Goal: Information Seeking & Learning: Learn about a topic

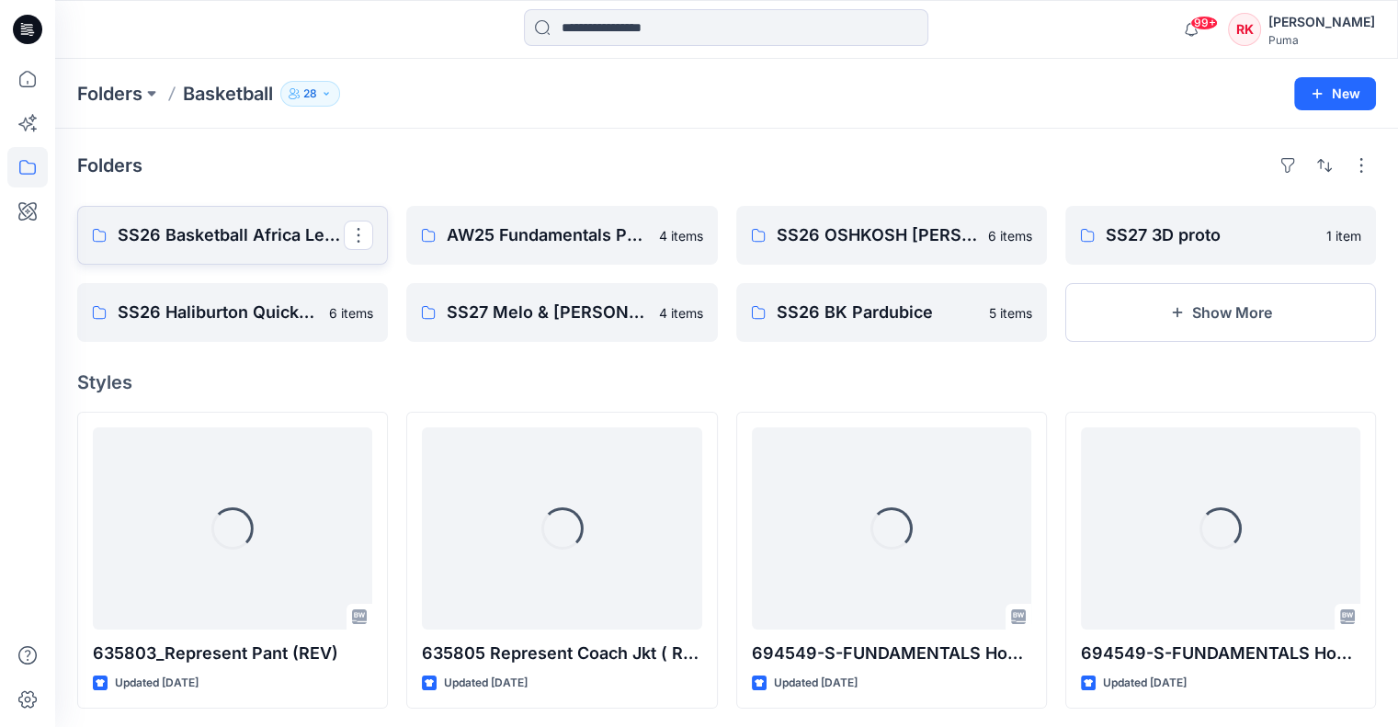
click at [232, 237] on p "SS26 Basketball Africa League (Combine)" at bounding box center [231, 235] width 226 height 26
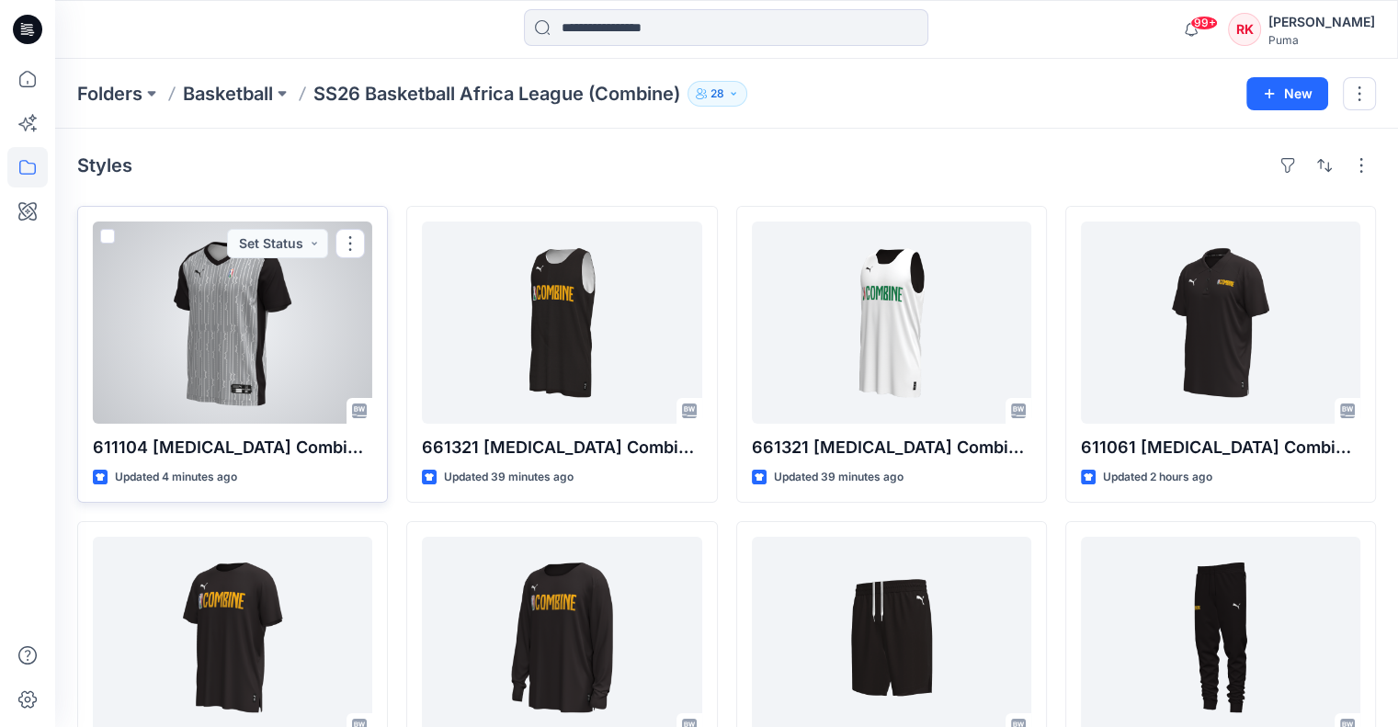
click at [234, 328] on div at bounding box center [232, 322] width 279 height 202
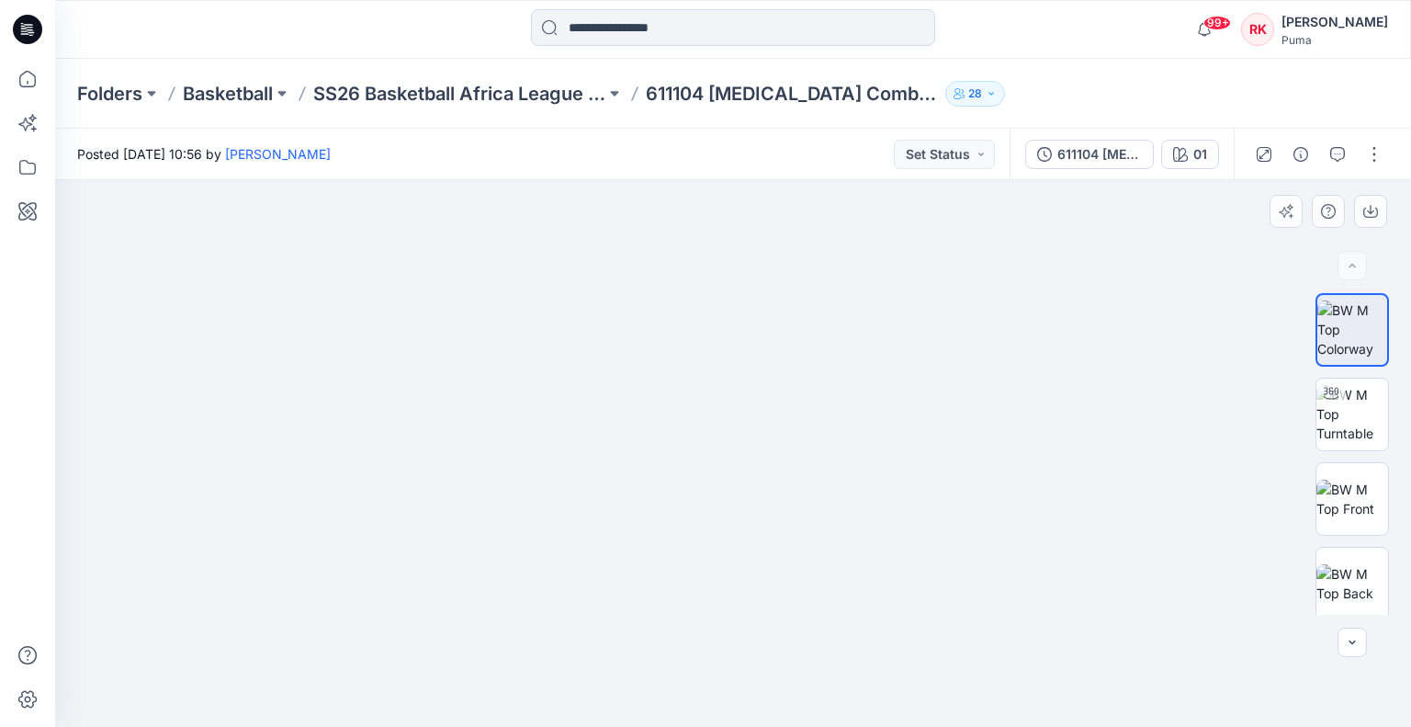
drag, startPoint x: 960, startPoint y: 439, endPoint x: 896, endPoint y: 445, distance: 64.6
click at [880, 447] on img at bounding box center [733, 425] width 676 height 603
click at [1343, 419] on img at bounding box center [1353, 414] width 72 height 58
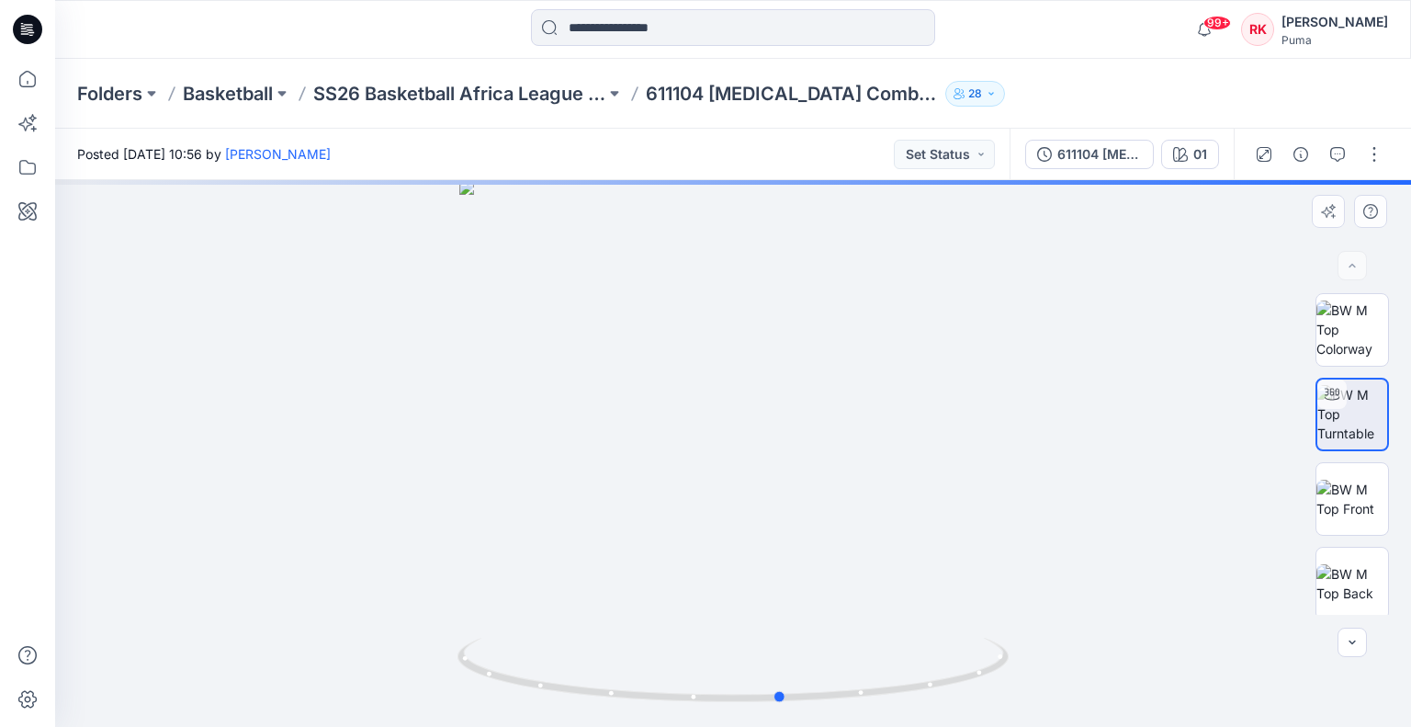
drag, startPoint x: 785, startPoint y: 386, endPoint x: 648, endPoint y: 357, distance: 139.8
click at [283, 361] on div at bounding box center [733, 453] width 1356 height 547
drag, startPoint x: 675, startPoint y: 267, endPoint x: 680, endPoint y: 444, distance: 176.5
click at [676, 445] on img at bounding box center [734, 310] width 1472 height 834
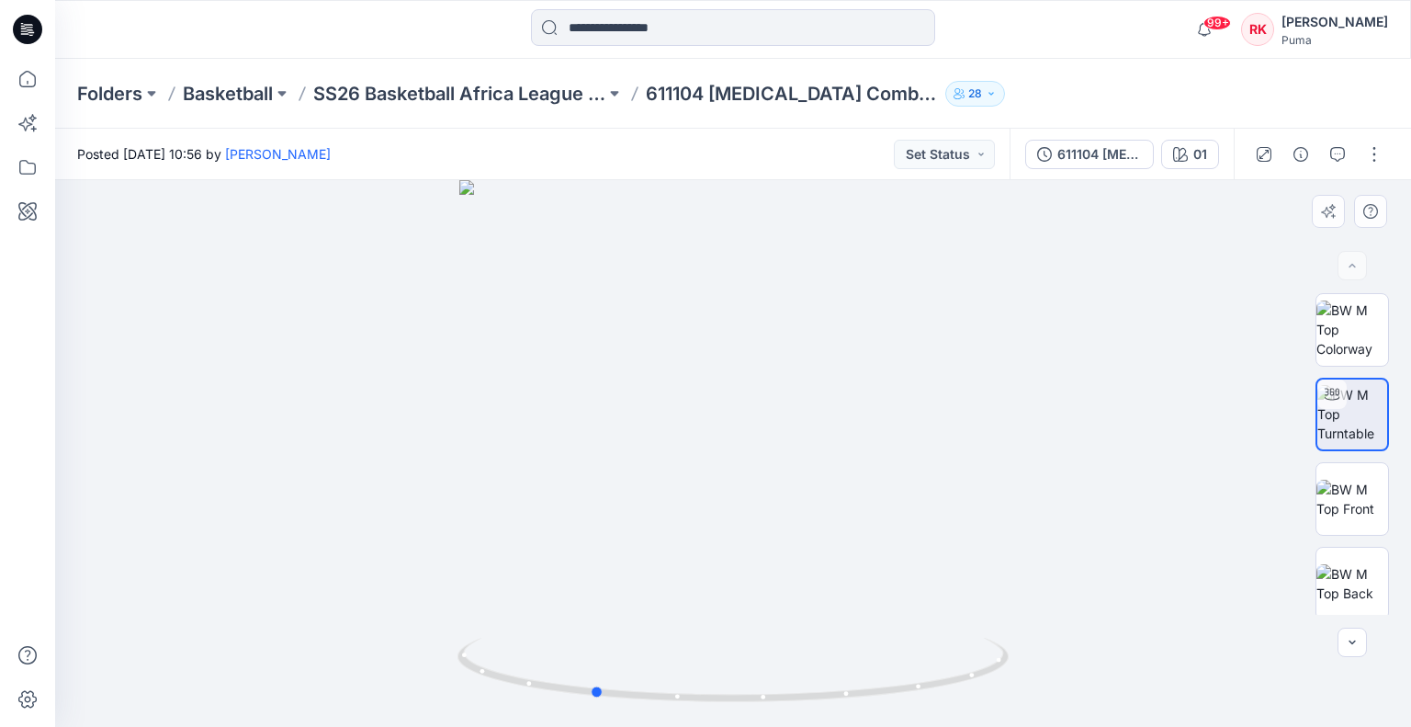
drag, startPoint x: 855, startPoint y: 499, endPoint x: 663, endPoint y: 508, distance: 192.3
click at [663, 508] on div at bounding box center [733, 453] width 1356 height 547
drag, startPoint x: 753, startPoint y: 434, endPoint x: 430, endPoint y: 413, distance: 324.1
click at [425, 412] on div at bounding box center [733, 453] width 1356 height 547
drag, startPoint x: 938, startPoint y: 512, endPoint x: 610, endPoint y: 514, distance: 328.0
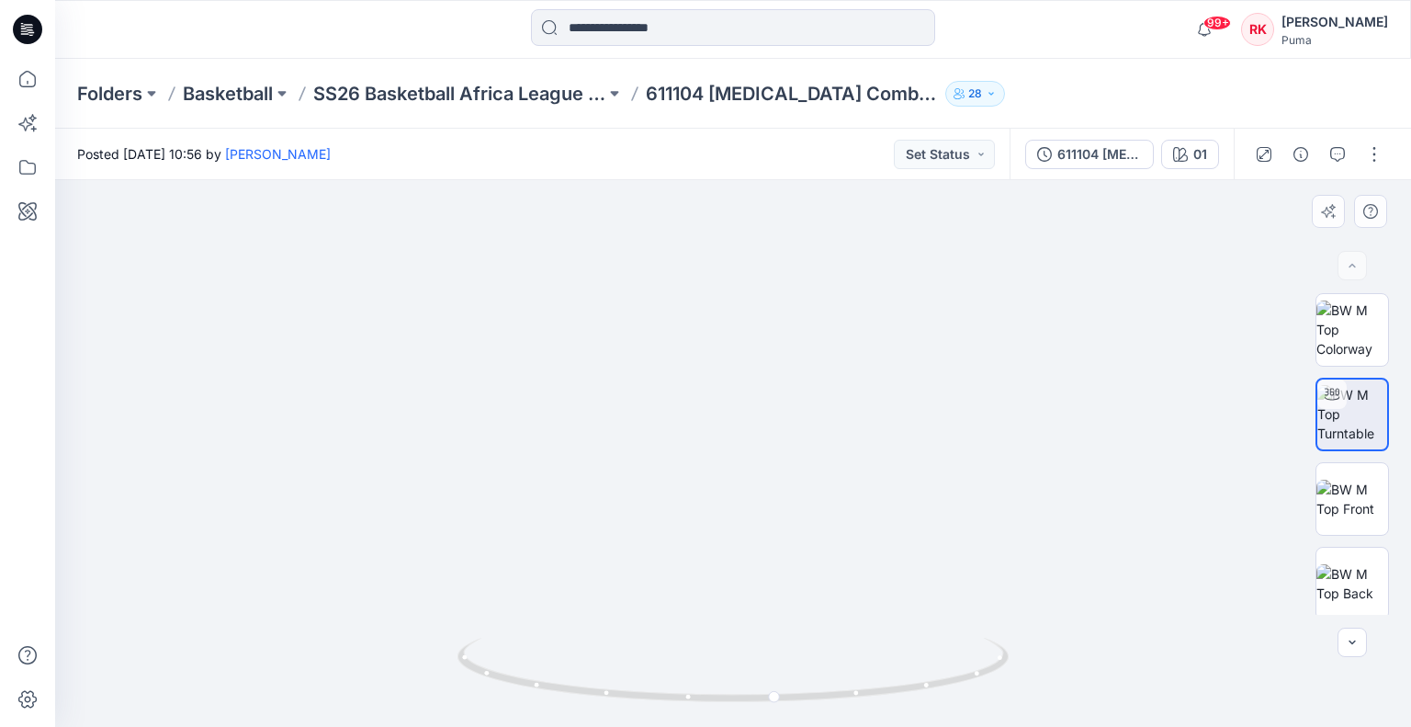
click at [610, 514] on img at bounding box center [734, 426] width 732 height 602
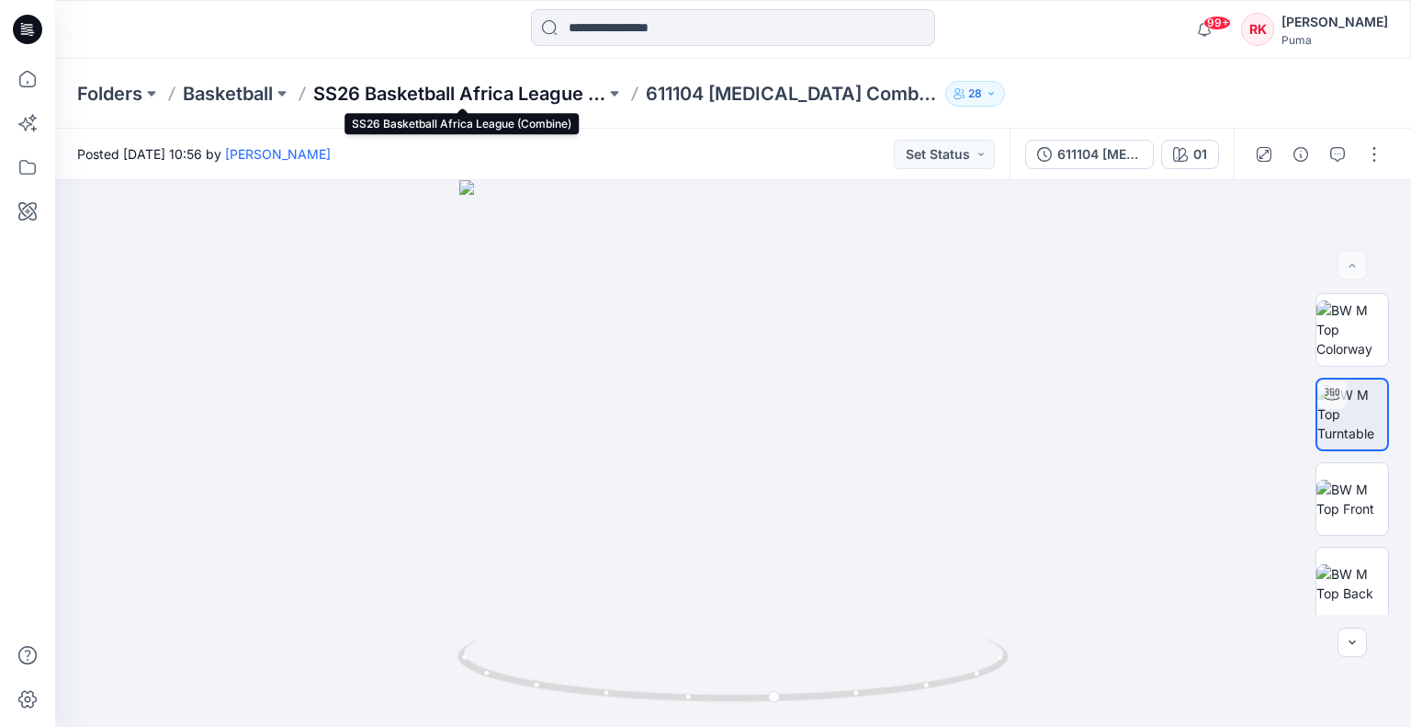
click at [552, 95] on p "SS26 Basketball Africa League (Combine)" at bounding box center [459, 94] width 292 height 26
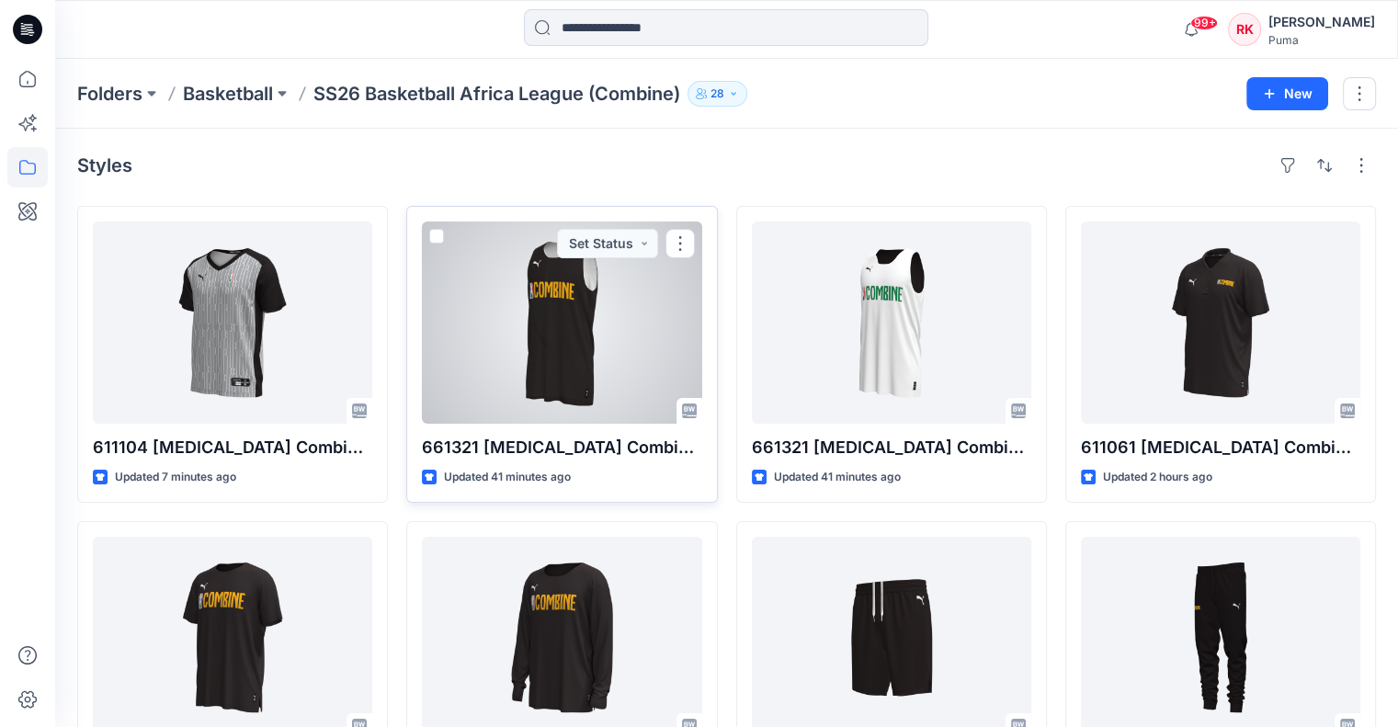
click at [577, 333] on div at bounding box center [561, 322] width 279 height 202
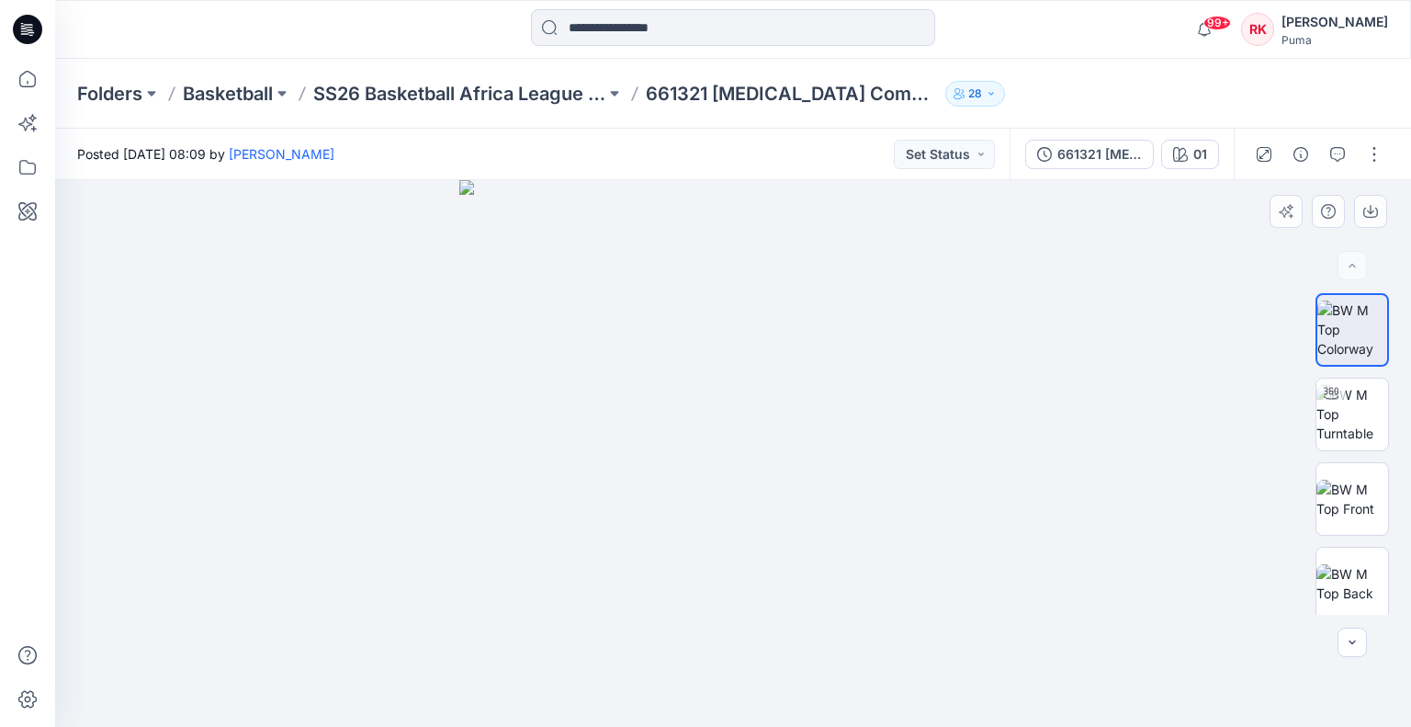
drag, startPoint x: 719, startPoint y: 481, endPoint x: 635, endPoint y: 472, distance: 84.0
click at [635, 472] on img at bounding box center [732, 453] width 547 height 547
click at [1374, 418] on img at bounding box center [1353, 414] width 72 height 58
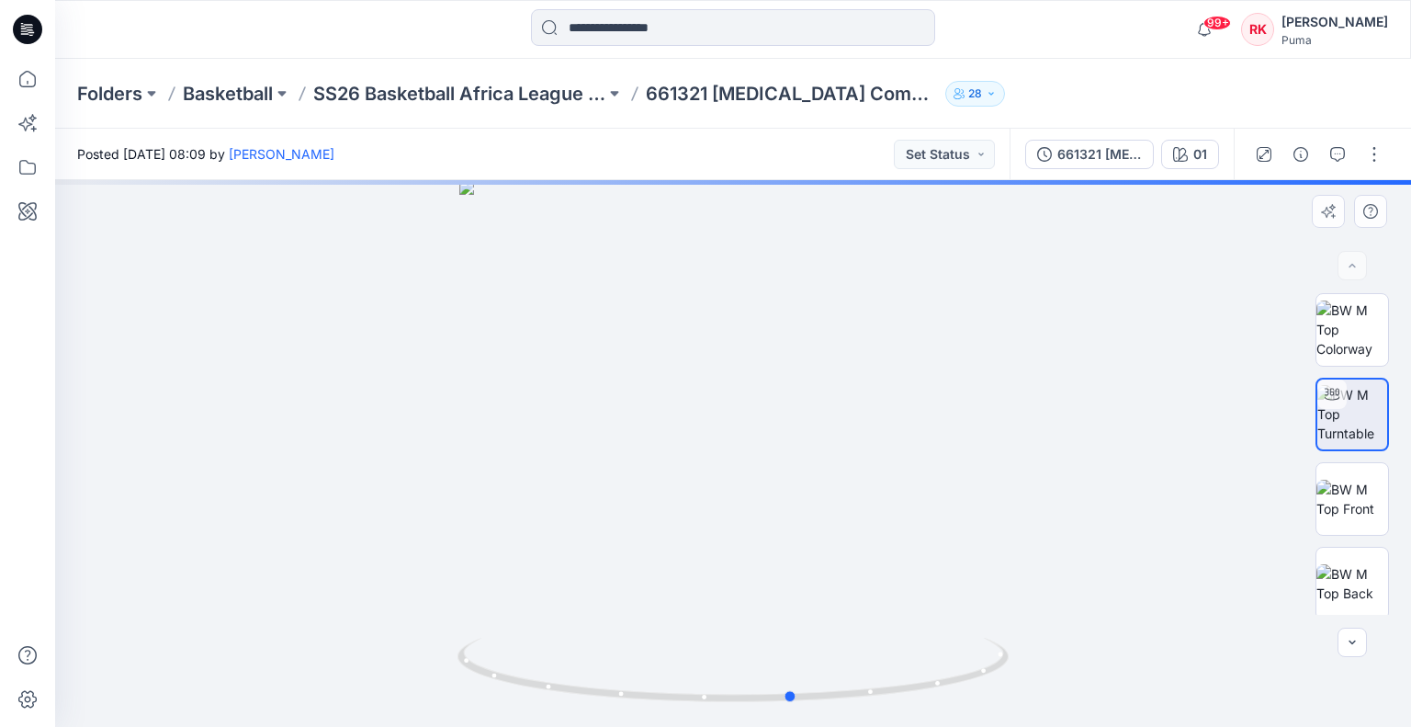
drag, startPoint x: 778, startPoint y: 452, endPoint x: 838, endPoint y: 462, distance: 60.6
click at [838, 462] on div at bounding box center [733, 453] width 1356 height 547
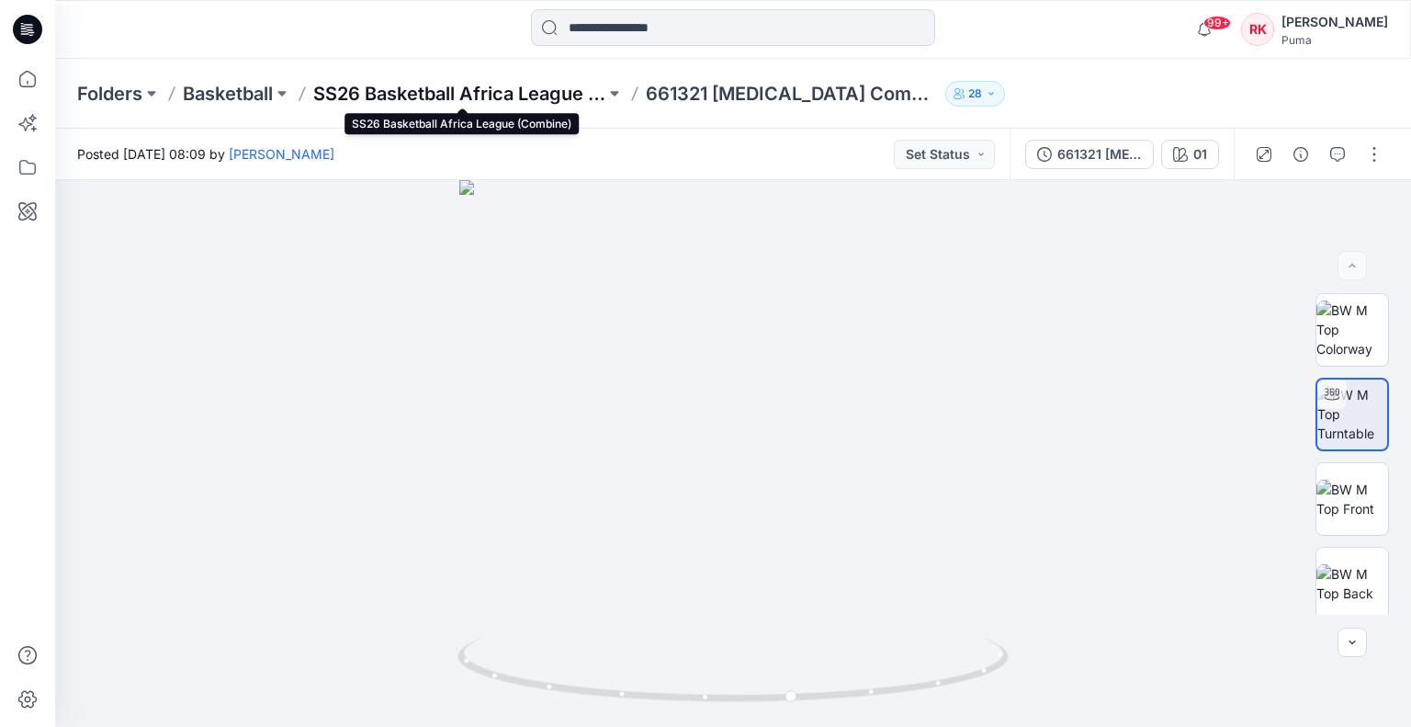
click at [575, 90] on p "SS26 Basketball Africa League (Combine)" at bounding box center [459, 94] width 292 height 26
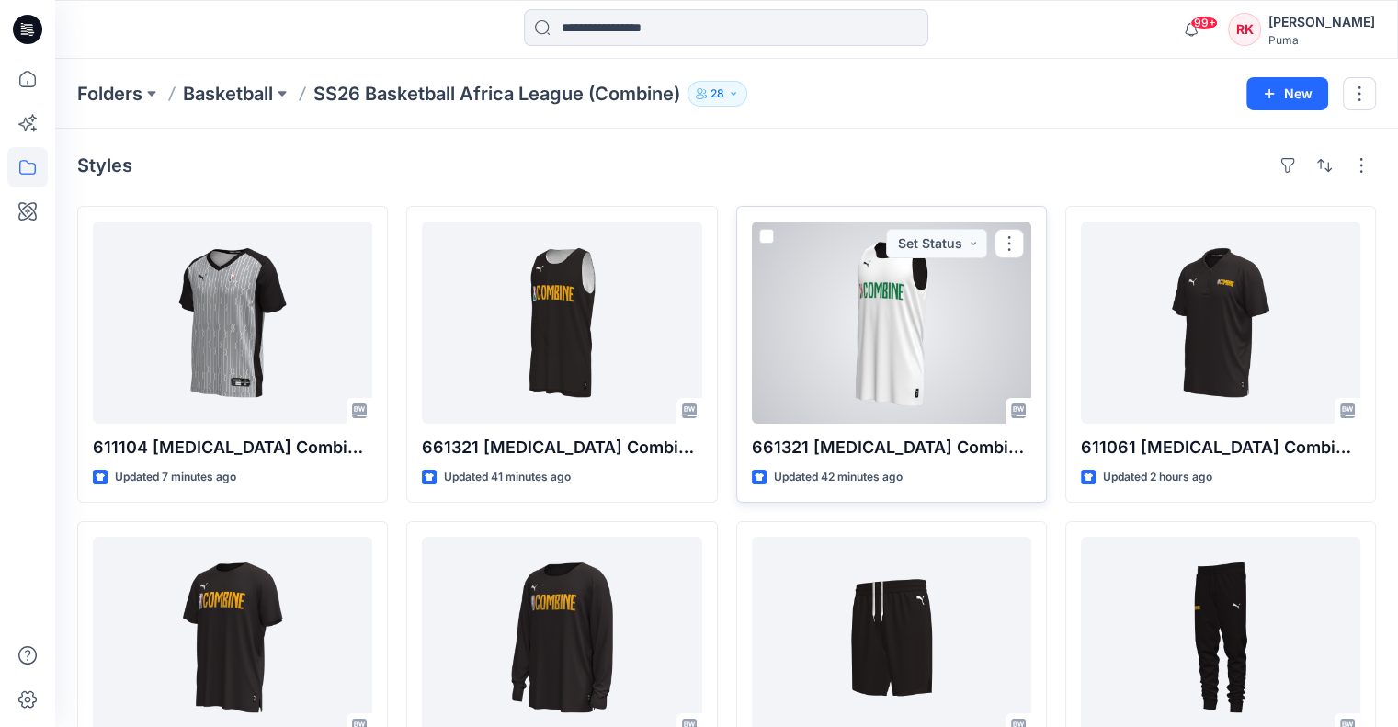
click at [911, 367] on div at bounding box center [891, 322] width 279 height 202
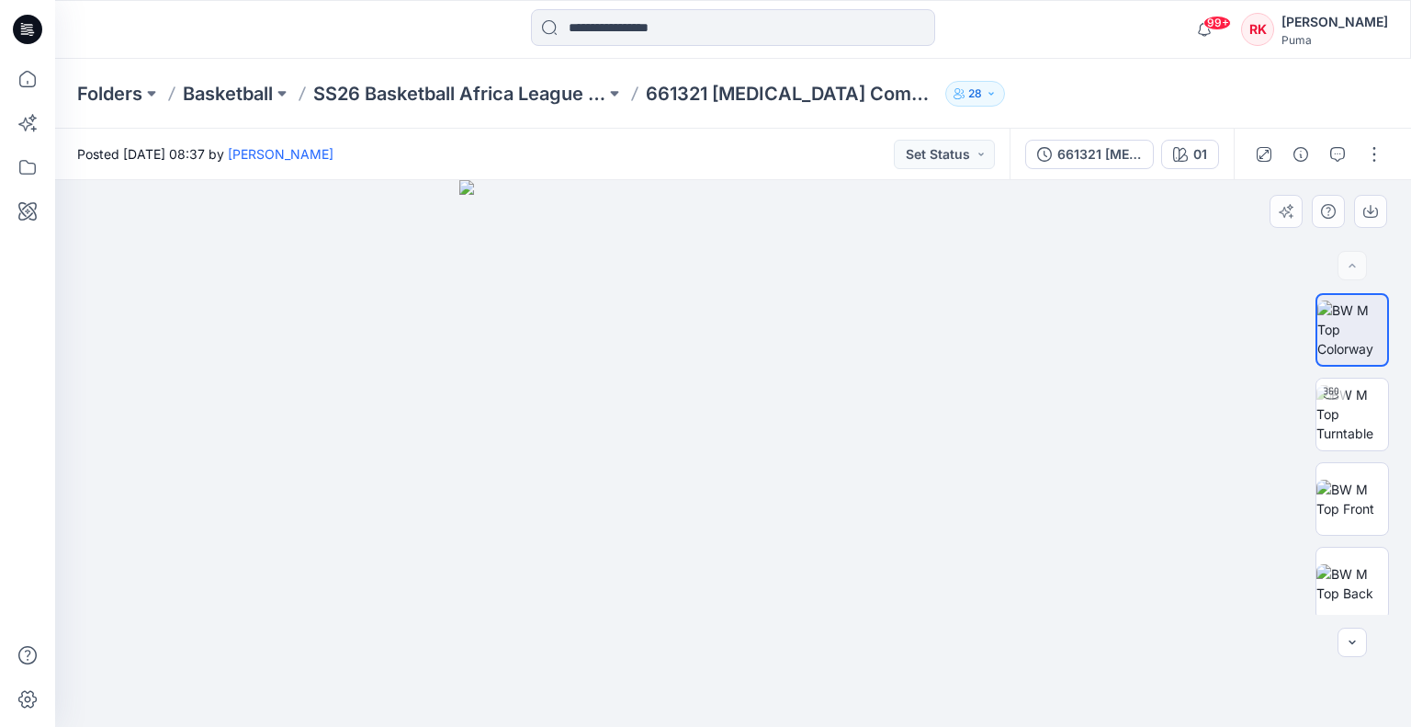
drag, startPoint x: 726, startPoint y: 440, endPoint x: 677, endPoint y: 439, distance: 48.7
click at [677, 439] on img at bounding box center [732, 453] width 547 height 547
click at [1331, 408] on img at bounding box center [1353, 414] width 72 height 58
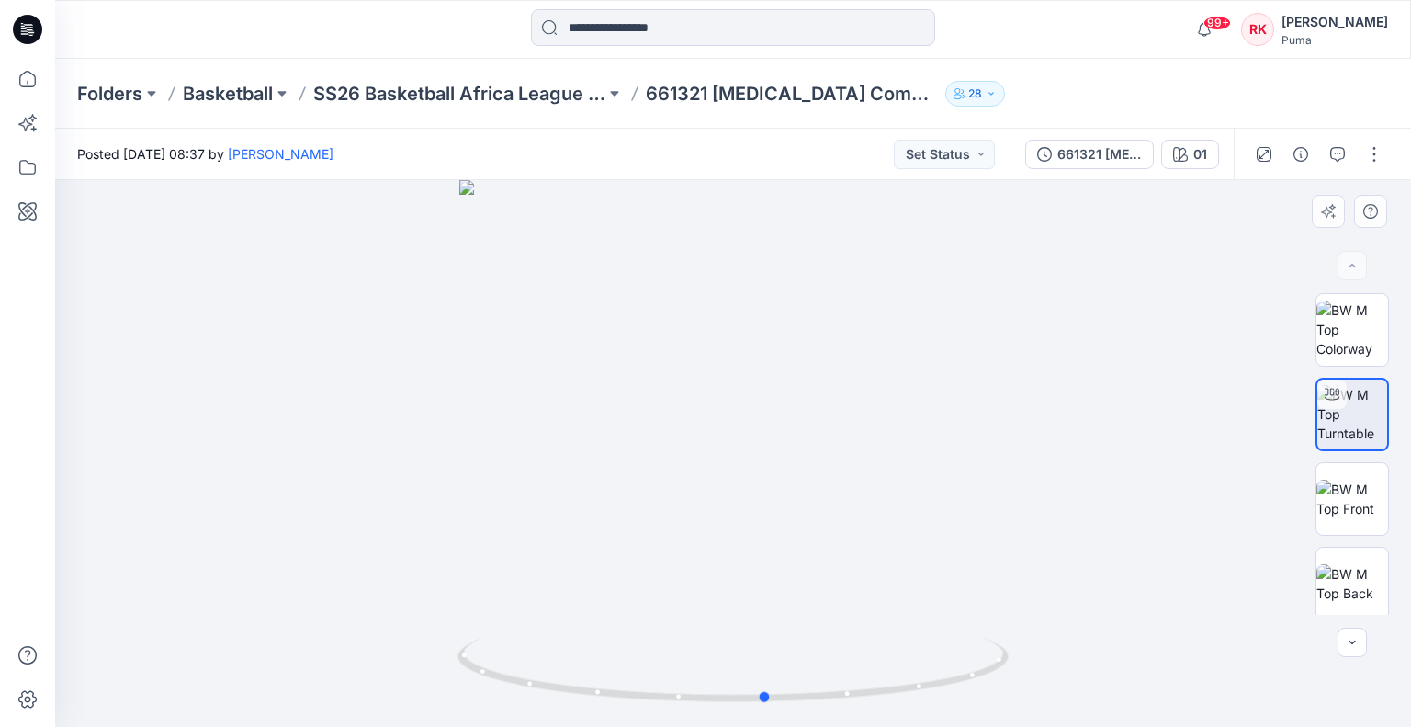
drag, startPoint x: 803, startPoint y: 476, endPoint x: 857, endPoint y: 493, distance: 56.7
click at [857, 493] on div at bounding box center [733, 453] width 1356 height 547
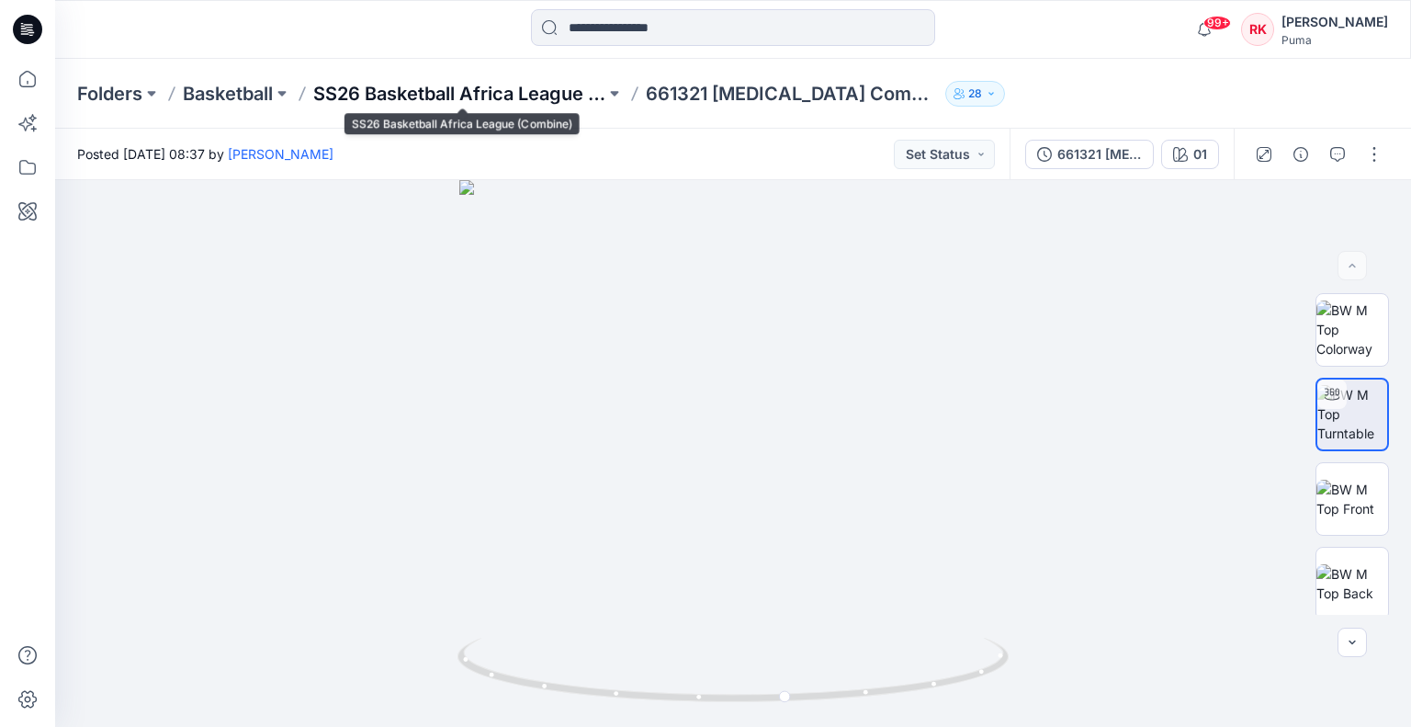
click at [534, 92] on p "SS26 Basketball Africa League (Combine)" at bounding box center [459, 94] width 292 height 26
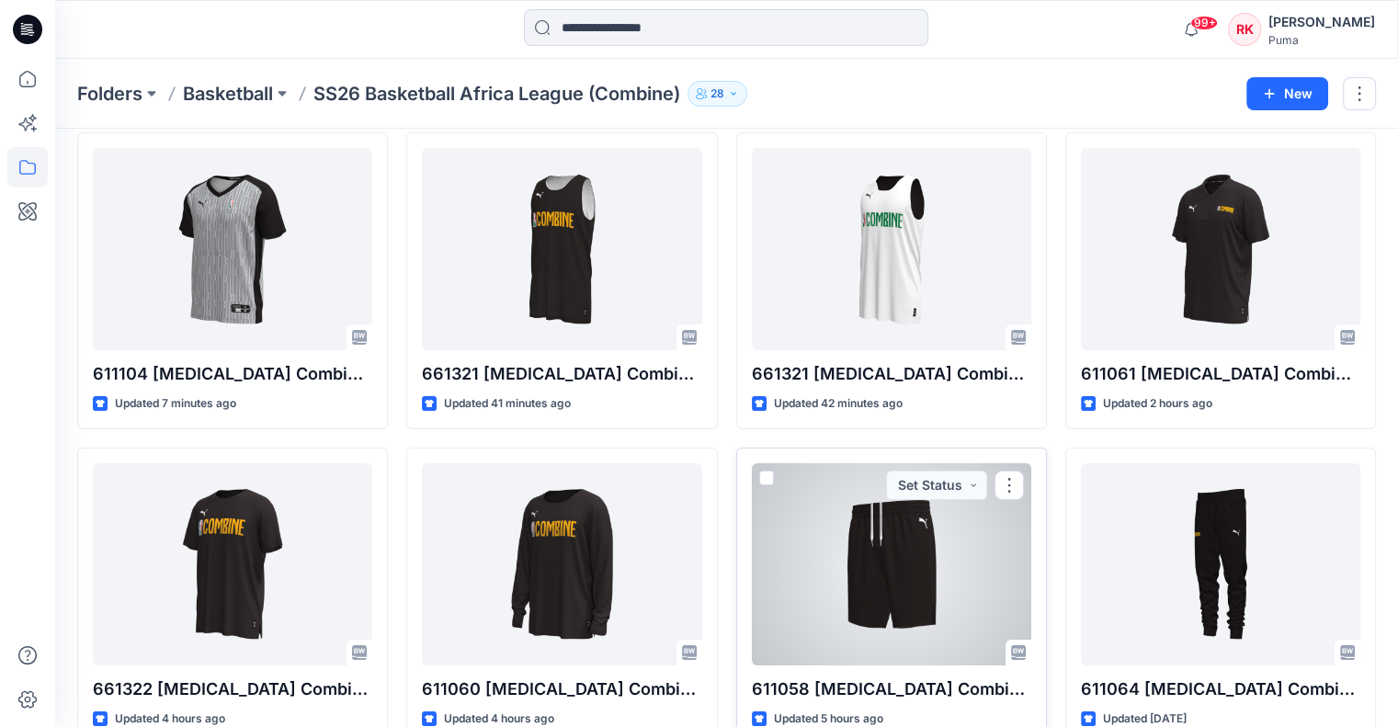
scroll to position [58, 0]
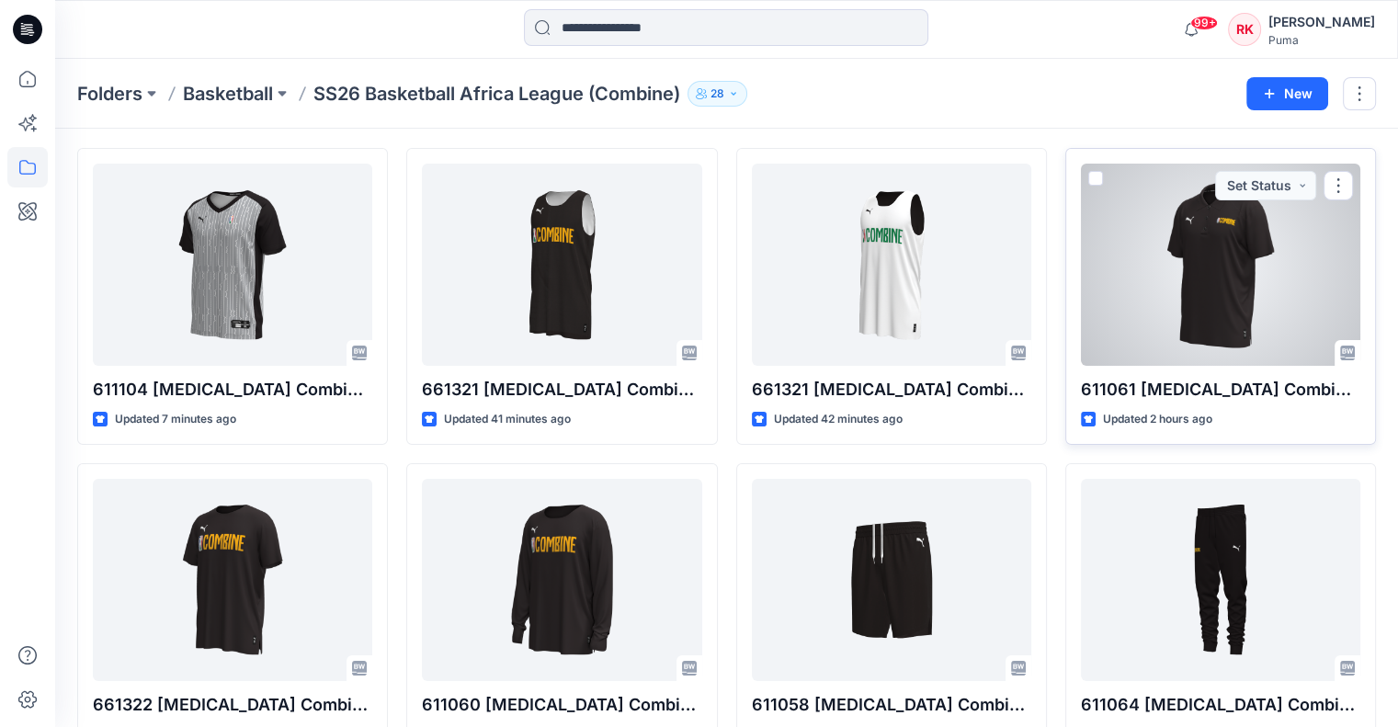
click at [1208, 297] on div at bounding box center [1220, 265] width 279 height 202
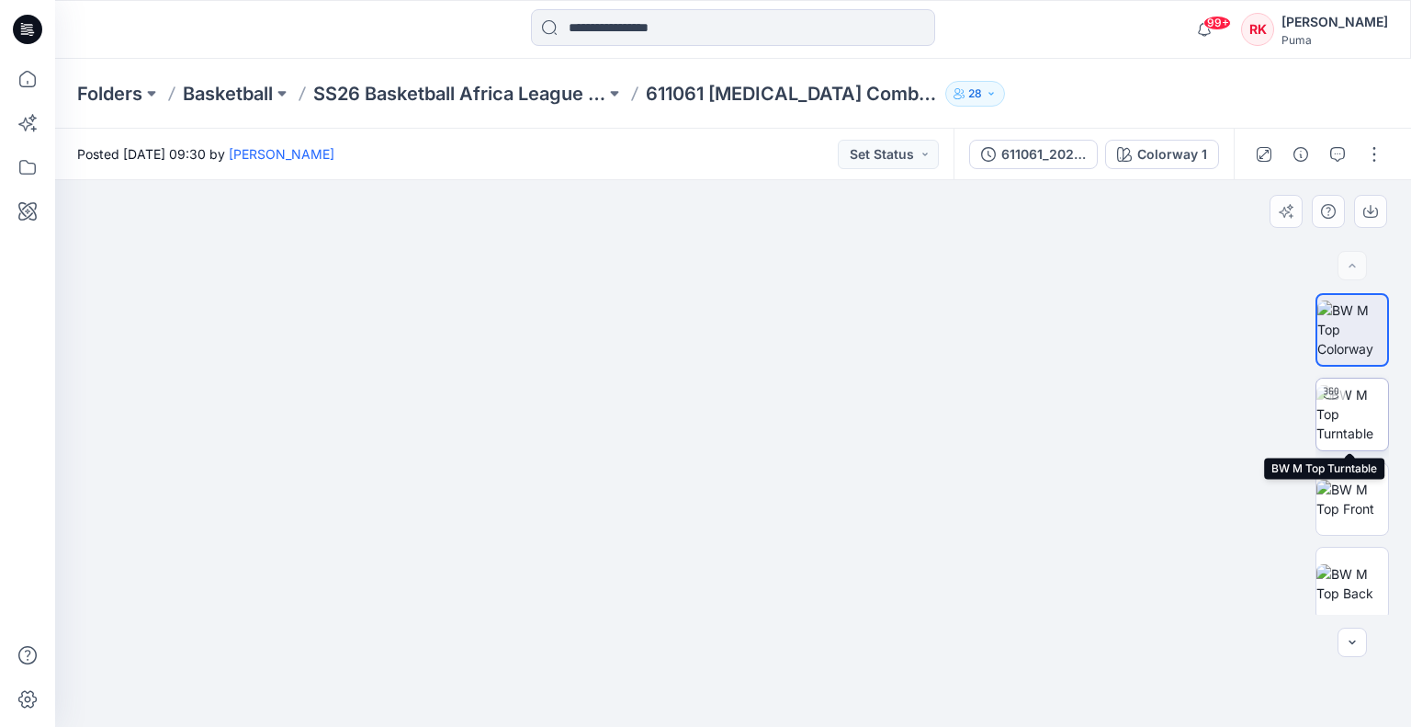
click at [1341, 425] on img at bounding box center [1353, 414] width 72 height 58
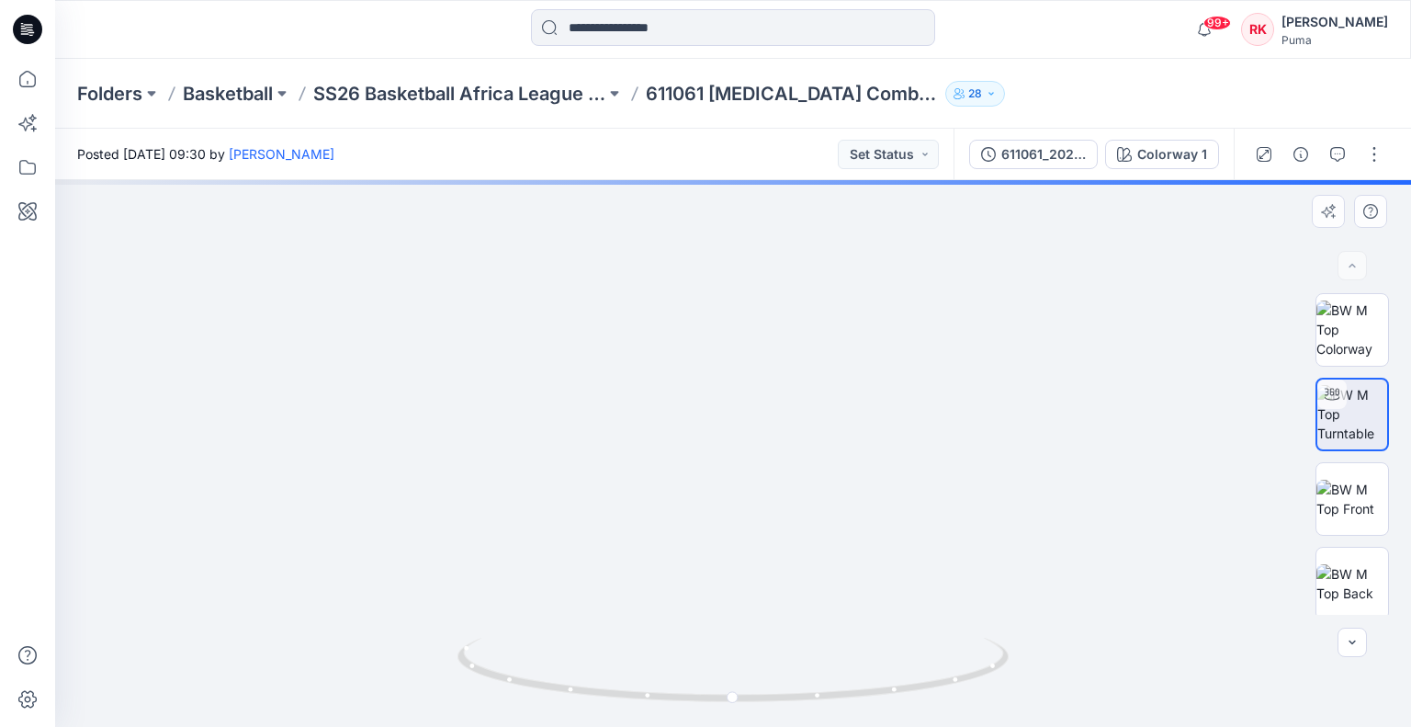
drag, startPoint x: 760, startPoint y: 342, endPoint x: 760, endPoint y: 409, distance: 67.1
click at [760, 409] on img at bounding box center [732, 228] width 1657 height 997
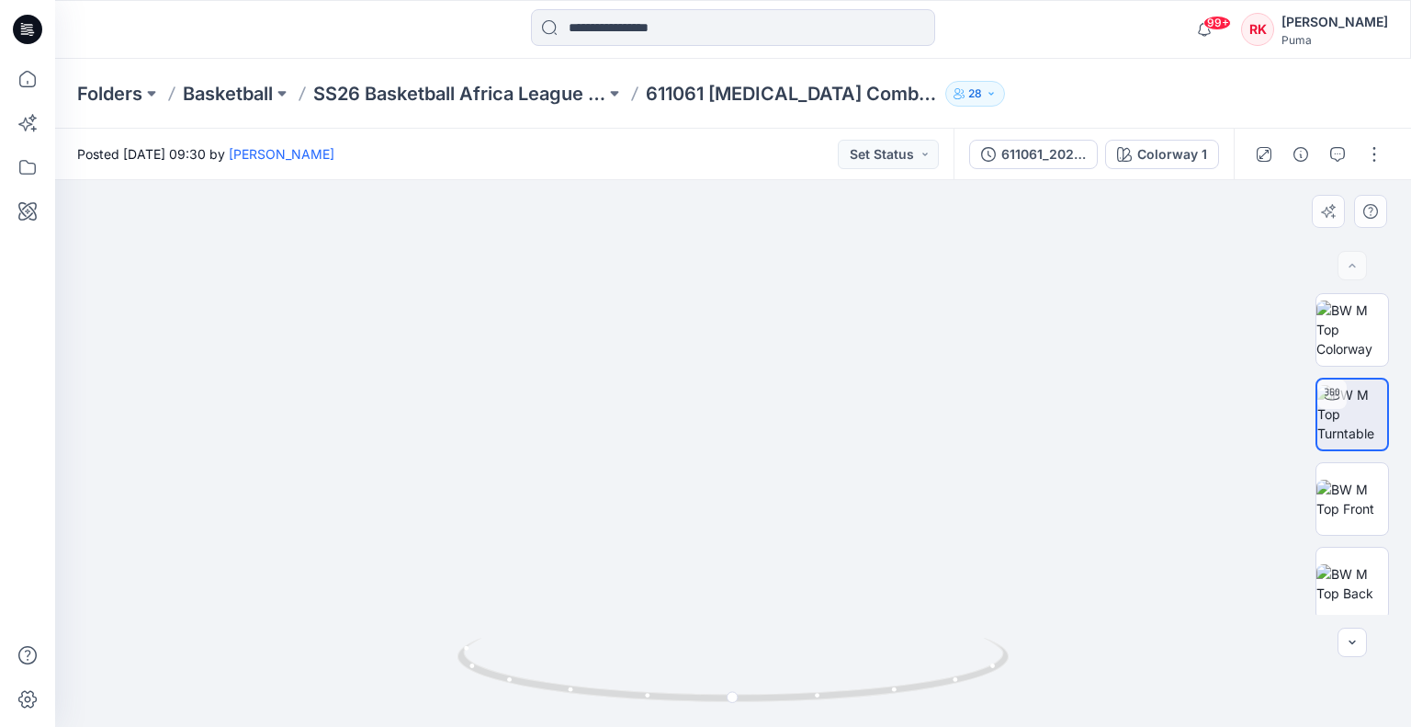
drag, startPoint x: 375, startPoint y: 300, endPoint x: 415, endPoint y: 444, distance: 148.9
click at [415, 444] on img at bounding box center [771, 73] width 2814 height 1307
drag, startPoint x: 806, startPoint y: 497, endPoint x: 267, endPoint y: 455, distance: 540.1
click at [267, 455] on div at bounding box center [733, 453] width 1356 height 547
click at [1092, 421] on div at bounding box center [733, 453] width 1356 height 547
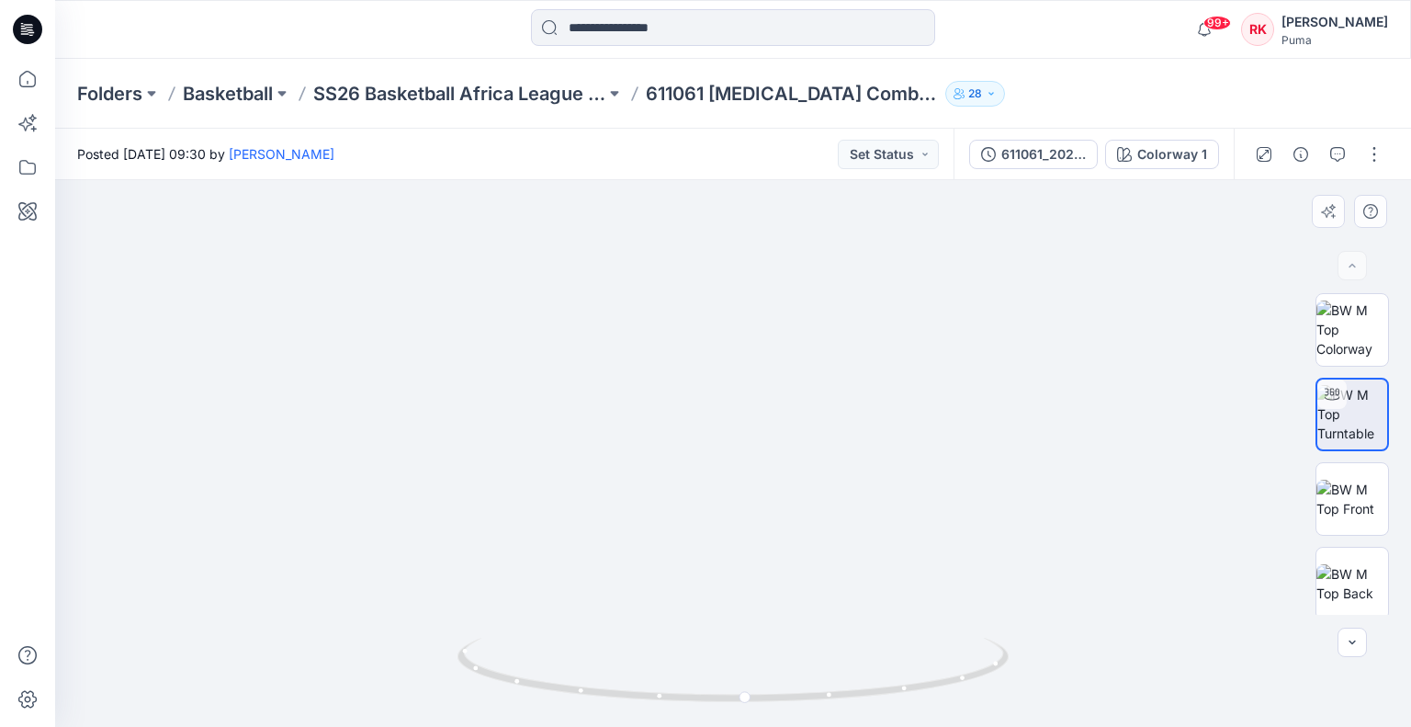
drag, startPoint x: 708, startPoint y: 540, endPoint x: 709, endPoint y: 427, distance: 113.0
click at [709, 427] on img at bounding box center [733, 269] width 1287 height 913
click at [539, 86] on p "SS26 Basketball Africa League (Combine)" at bounding box center [459, 94] width 292 height 26
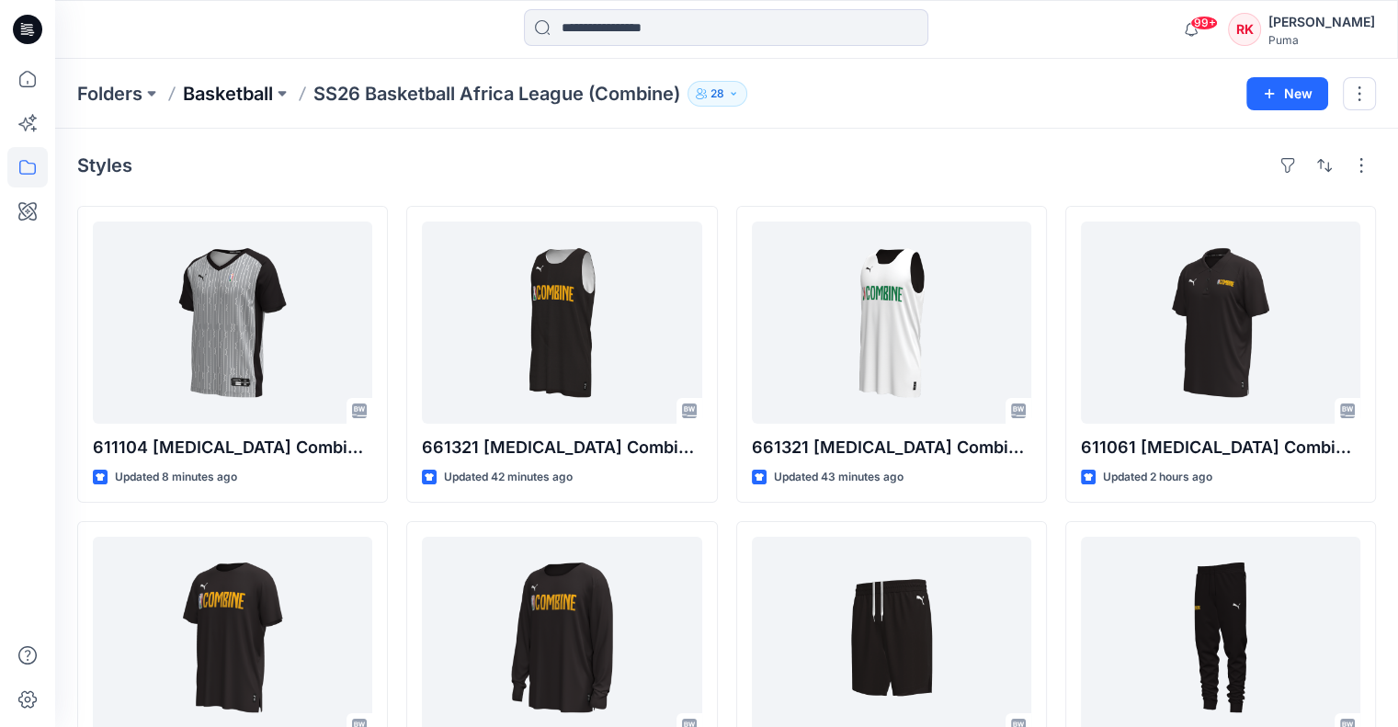
click at [244, 97] on p "Basketball" at bounding box center [228, 94] width 90 height 26
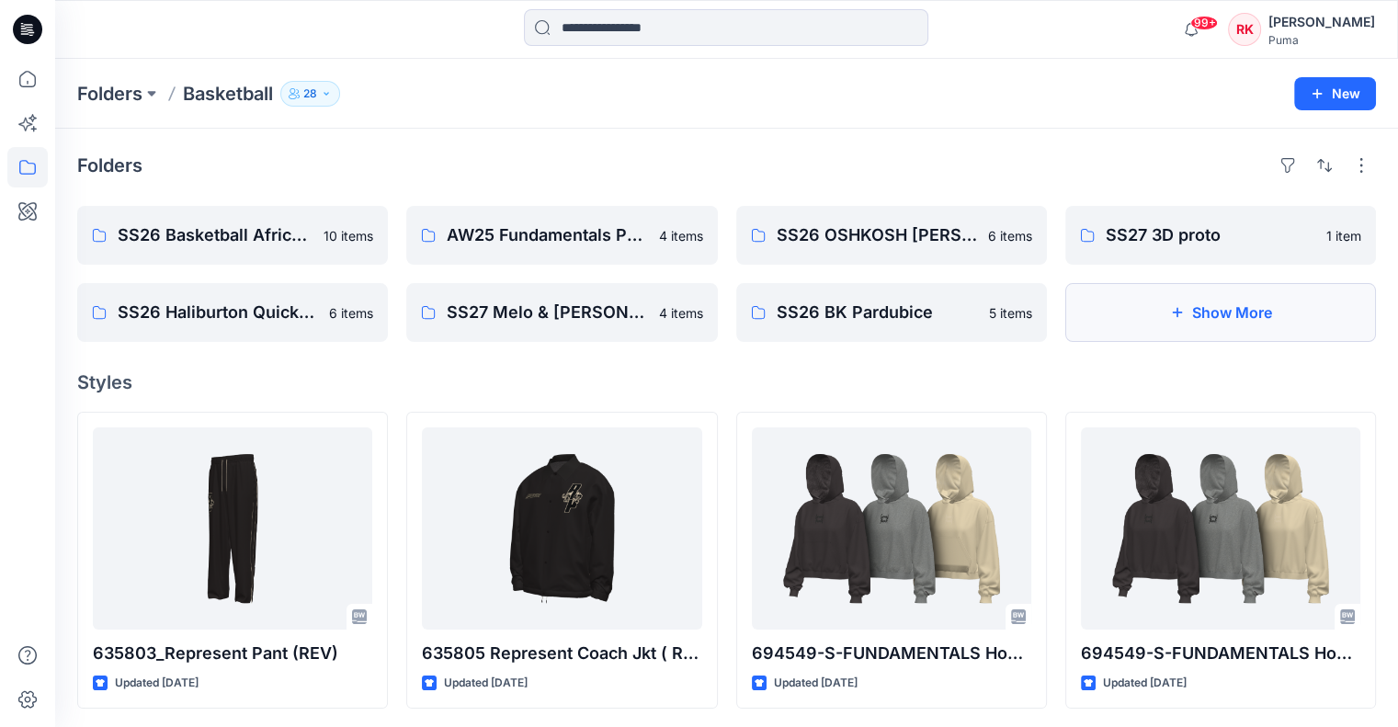
click at [1208, 312] on button "Show More" at bounding box center [1220, 312] width 311 height 59
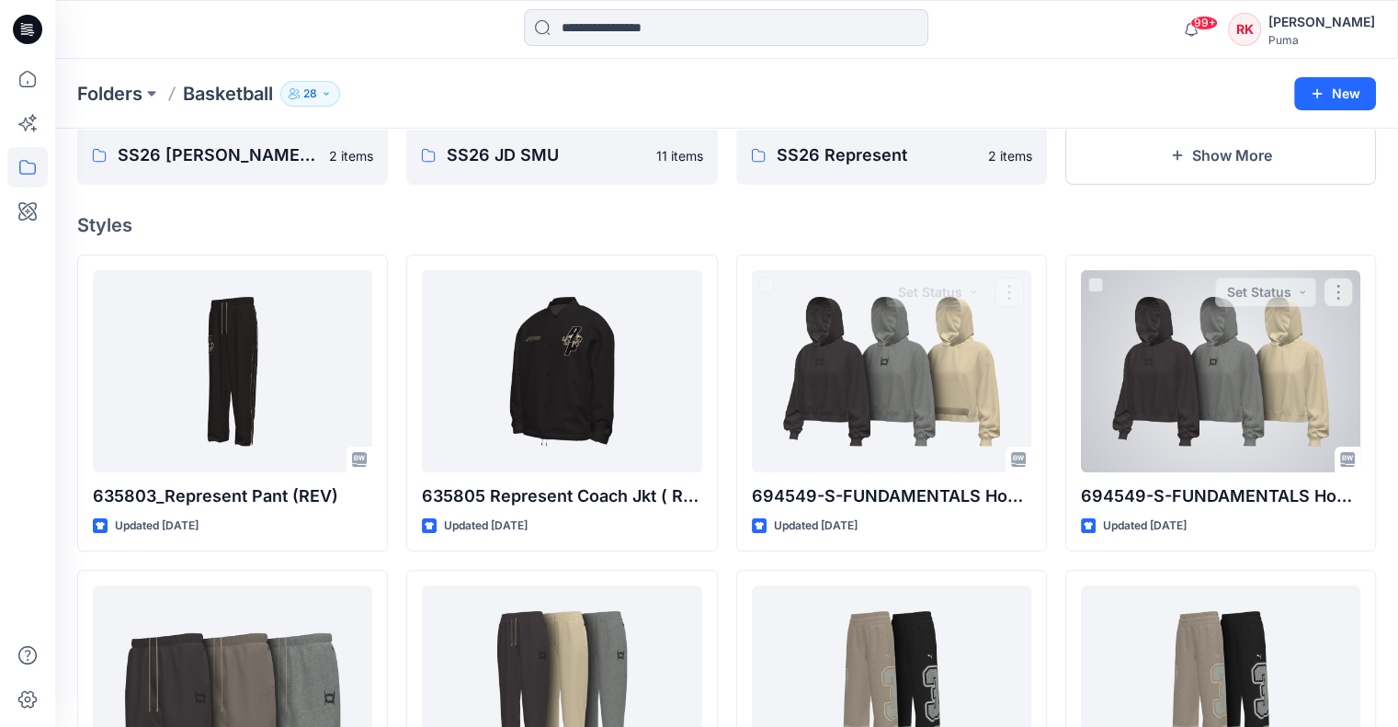
scroll to position [92, 0]
